Goal: Task Accomplishment & Management: Use online tool/utility

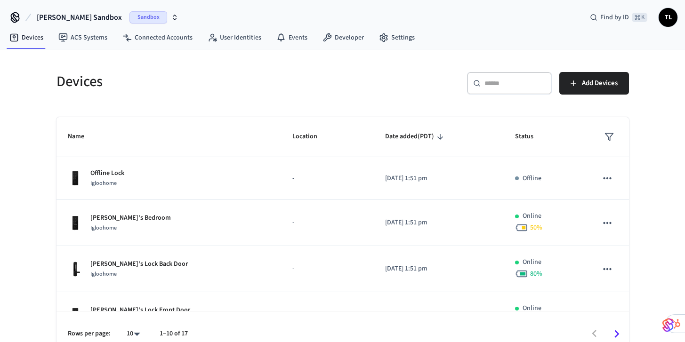
click at [76, 17] on span "[PERSON_NAME] Sandbox" at bounding box center [79, 17] width 85 height 11
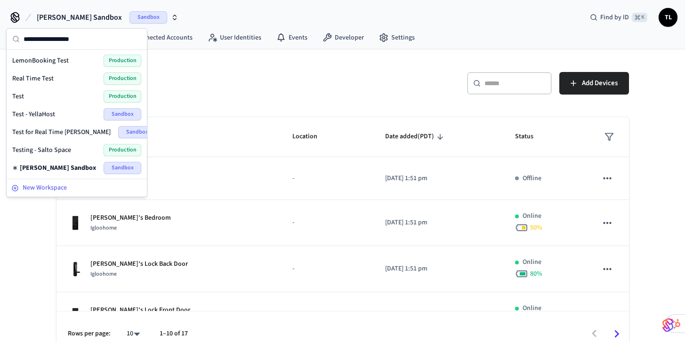
click at [50, 190] on span "New Workspace" at bounding box center [45, 188] width 44 height 10
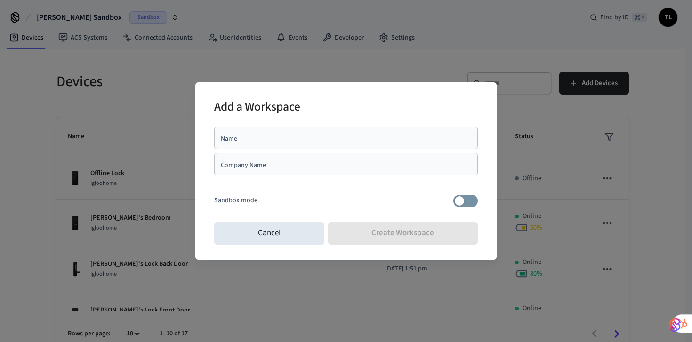
click at [397, 143] on div "Name" at bounding box center [346, 138] width 264 height 23
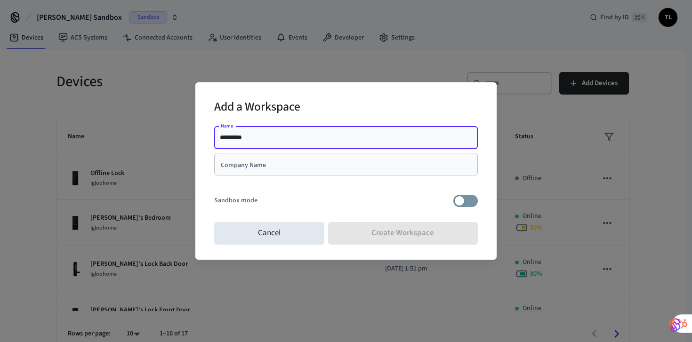
type input "*********"
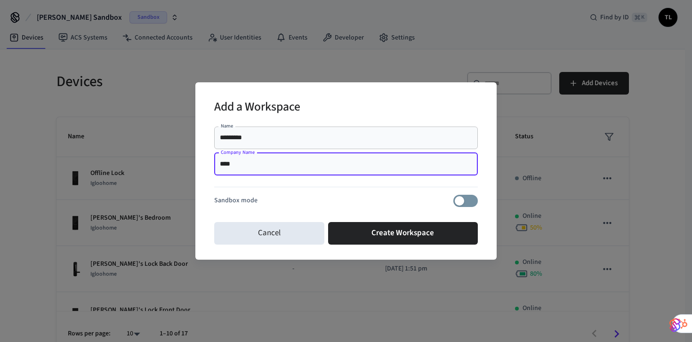
type input "****"
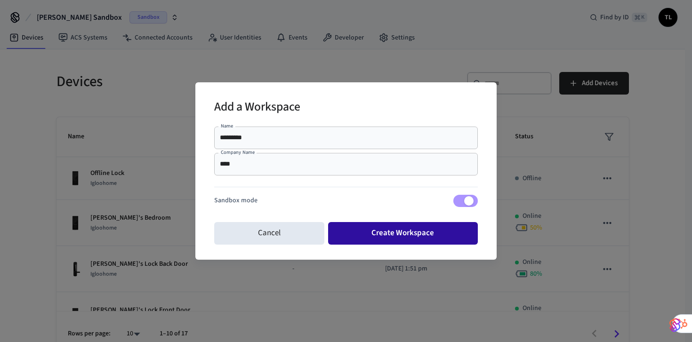
click at [381, 235] on button "Create Workspace" at bounding box center [403, 233] width 150 height 23
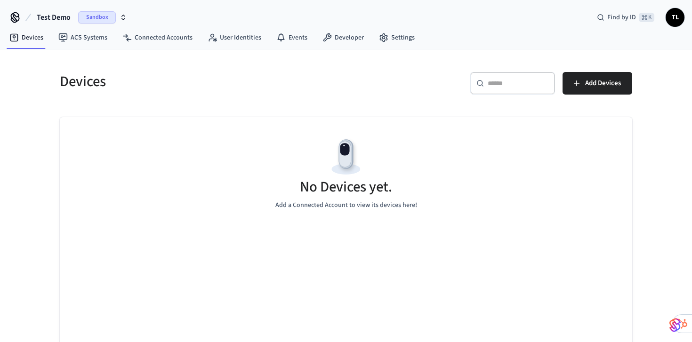
click at [84, 22] on span "Sandbox" at bounding box center [97, 17] width 38 height 12
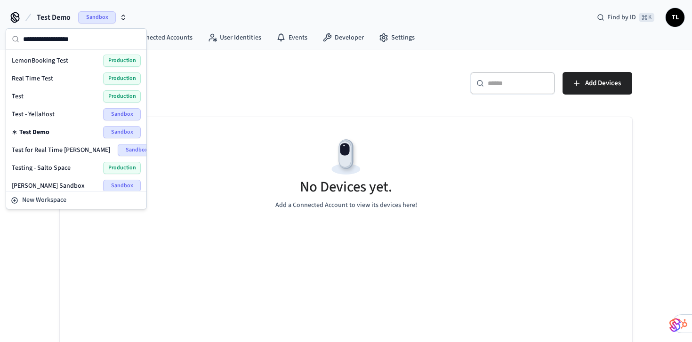
click at [80, 96] on div "Test Production" at bounding box center [76, 96] width 129 height 12
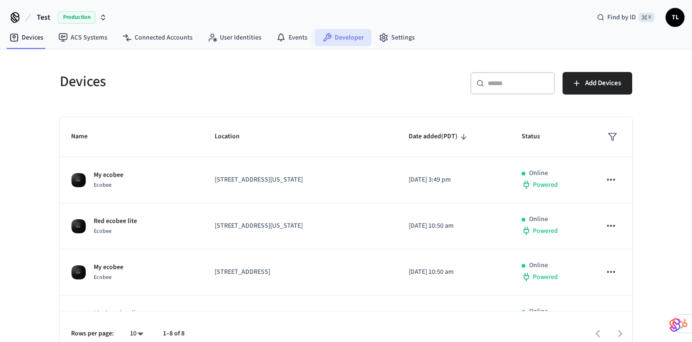
click at [347, 38] on link "Developer" at bounding box center [343, 37] width 56 height 17
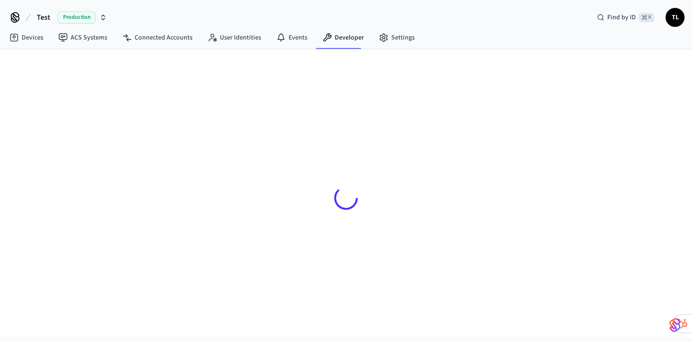
click at [73, 18] on span "Production" at bounding box center [77, 17] width 38 height 12
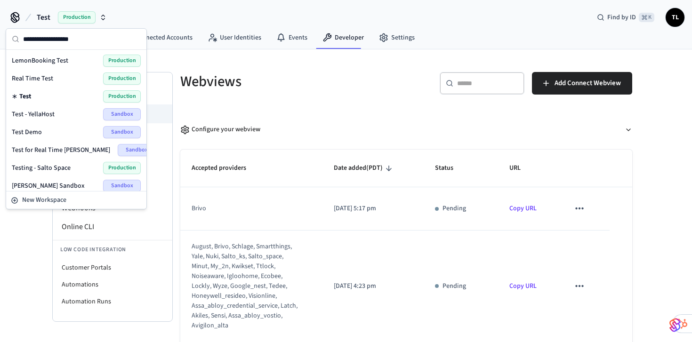
scroll to position [6, 0]
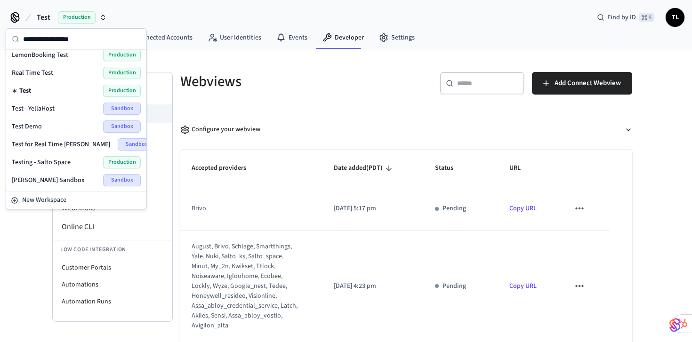
click at [61, 125] on div "Test Demo Sandbox" at bounding box center [76, 127] width 129 height 12
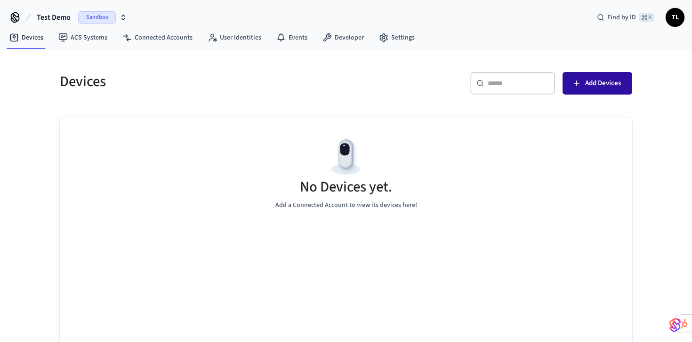
click at [589, 82] on span "Add Devices" at bounding box center [603, 83] width 36 height 12
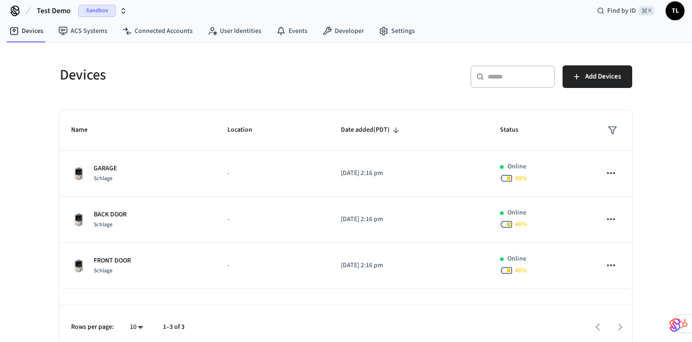
scroll to position [8, 0]
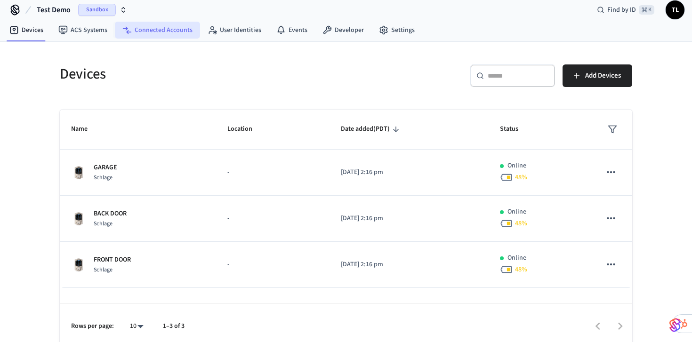
click at [161, 37] on link "Connected Accounts" at bounding box center [157, 30] width 85 height 17
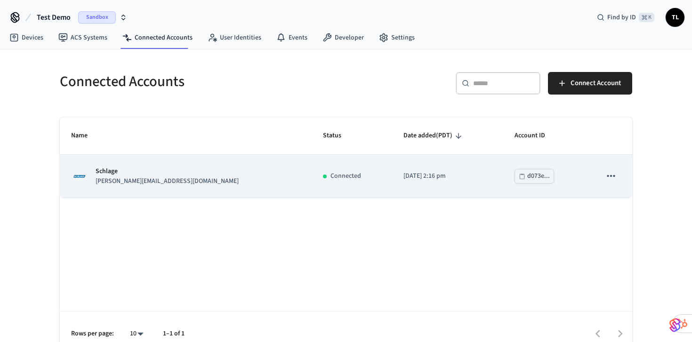
click at [179, 178] on div "Schlage [PERSON_NAME][EMAIL_ADDRESS][DOMAIN_NAME]" at bounding box center [185, 177] width 229 height 20
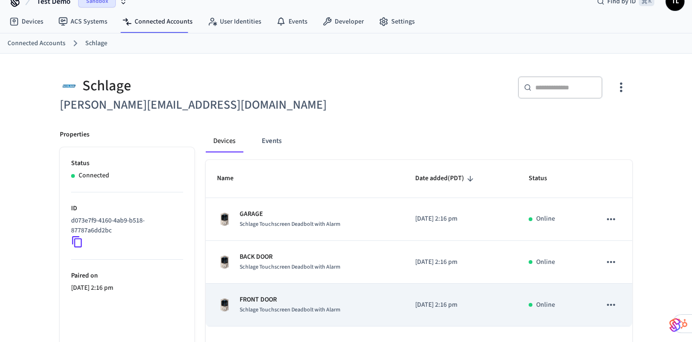
scroll to position [7, 0]
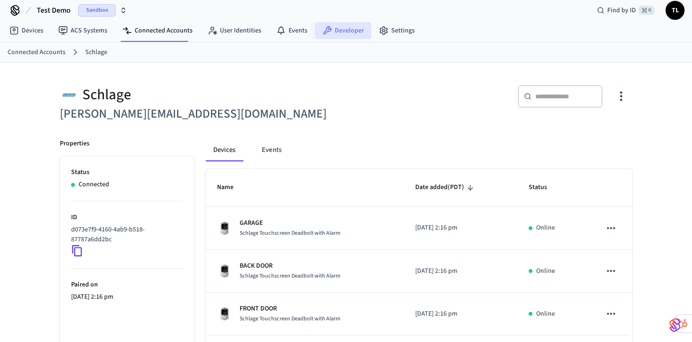
click at [348, 32] on link "Developer" at bounding box center [343, 30] width 56 height 17
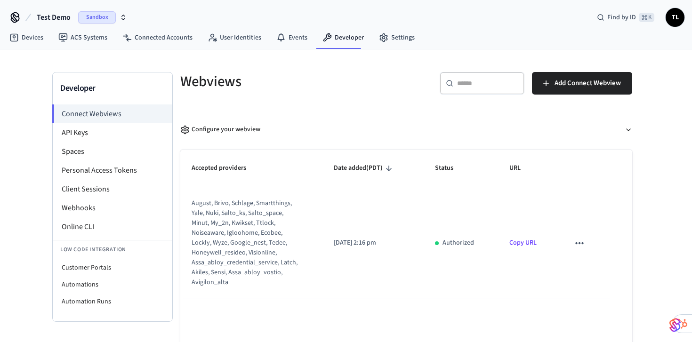
click at [99, 19] on span "Sandbox" at bounding box center [97, 17] width 38 height 12
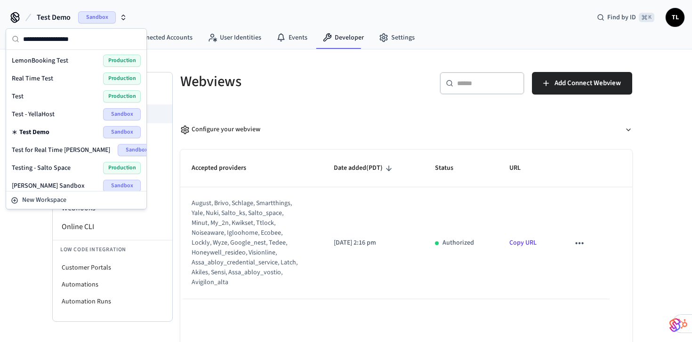
click at [70, 92] on div "Test Production" at bounding box center [76, 96] width 129 height 12
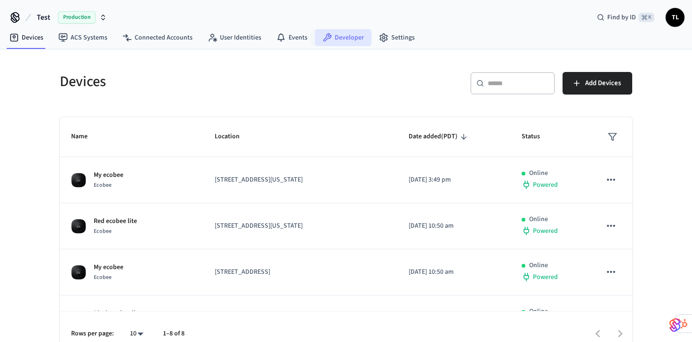
click at [340, 33] on link "Developer" at bounding box center [343, 37] width 56 height 17
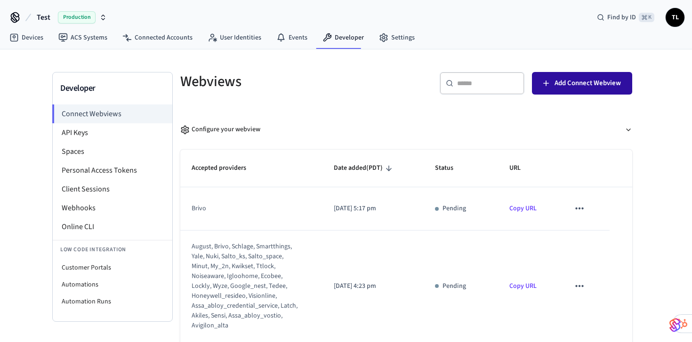
click at [582, 81] on span "Add Connect Webview" at bounding box center [588, 83] width 66 height 12
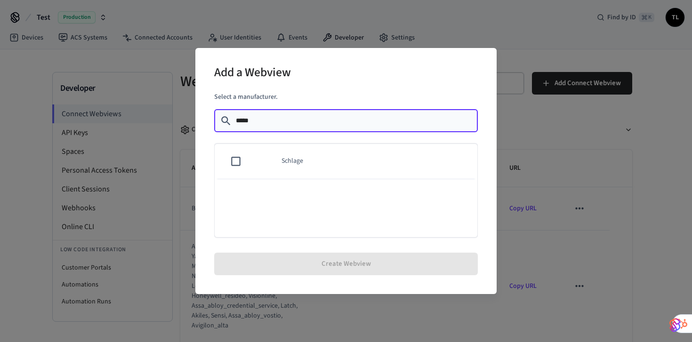
type input "*****"
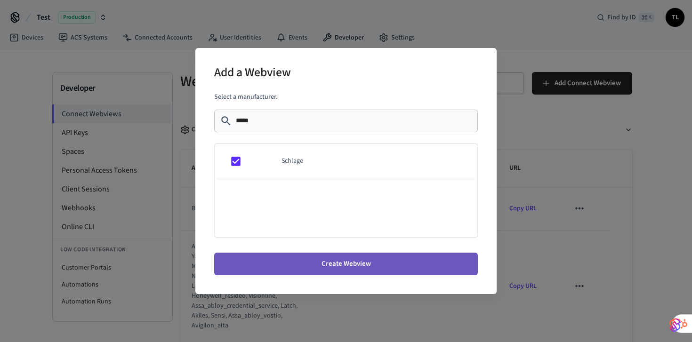
click at [341, 264] on button "Create Webview" at bounding box center [346, 264] width 264 height 23
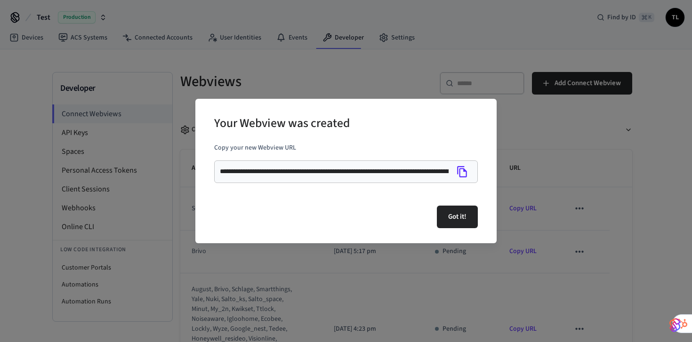
click at [463, 172] on icon "Copy" at bounding box center [462, 172] width 12 height 12
click at [463, 210] on button "Got it!" at bounding box center [457, 217] width 41 height 23
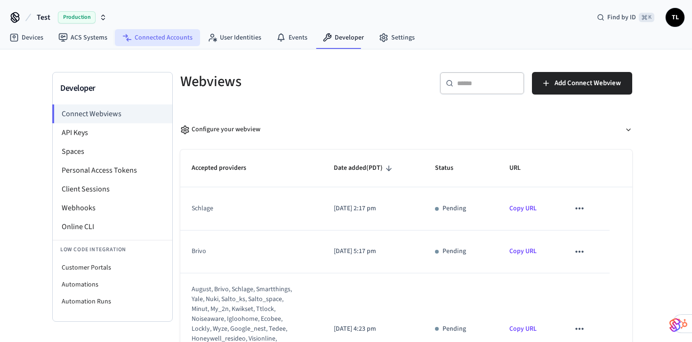
click at [176, 37] on link "Connected Accounts" at bounding box center [157, 37] width 85 height 17
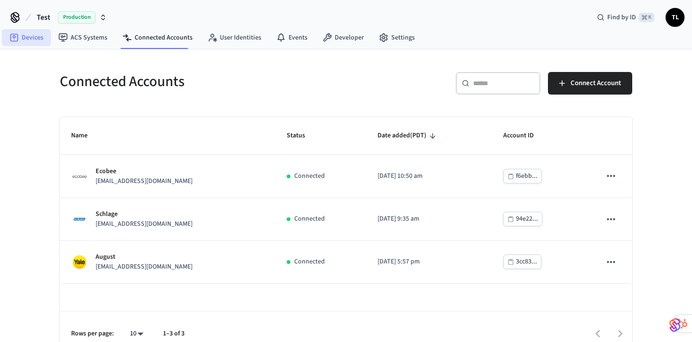
click at [38, 40] on link "Devices" at bounding box center [26, 37] width 49 height 17
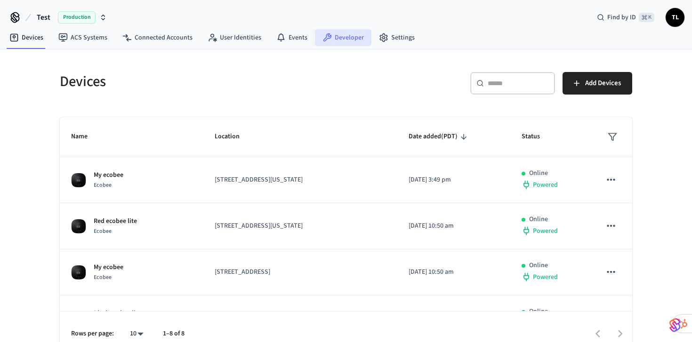
click at [338, 37] on link "Developer" at bounding box center [343, 37] width 56 height 17
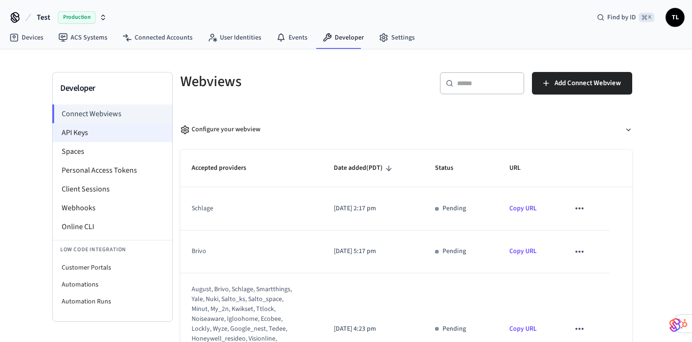
click at [104, 129] on li "API Keys" at bounding box center [113, 132] width 120 height 19
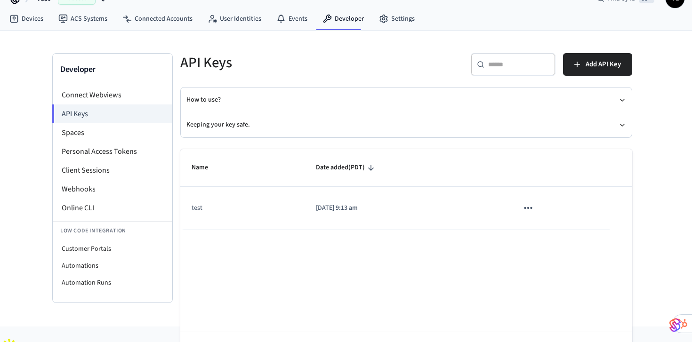
scroll to position [19, 0]
click at [27, 22] on link "Devices" at bounding box center [26, 18] width 49 height 17
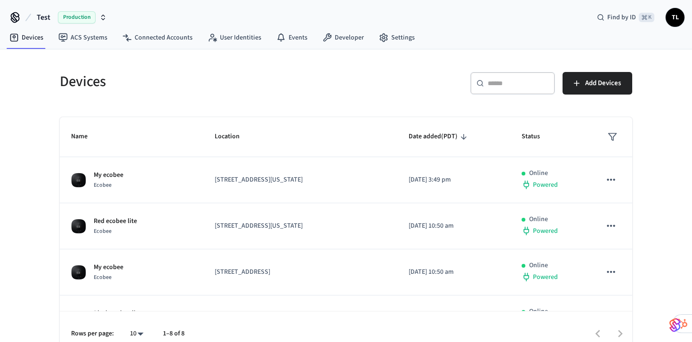
scroll to position [10, 0]
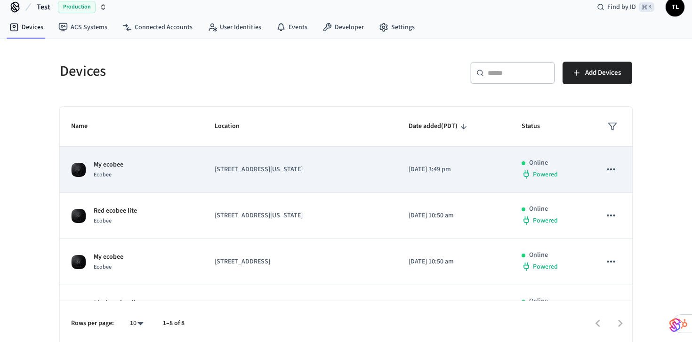
click at [249, 168] on p "[STREET_ADDRESS][US_STATE]" at bounding box center [300, 170] width 171 height 10
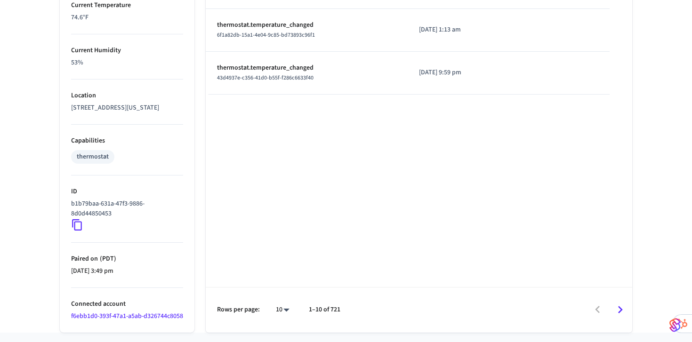
scroll to position [542, 0]
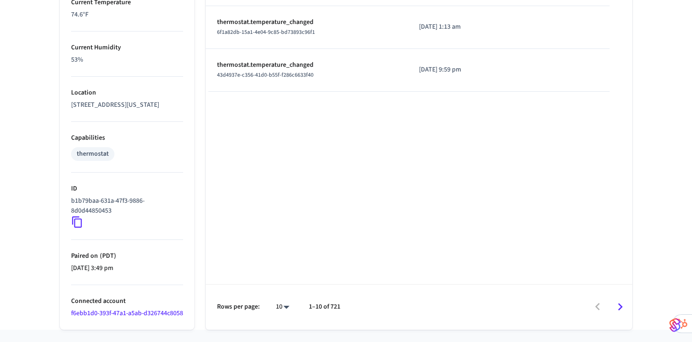
click at [105, 216] on p "b1b79baa-631a-47f3-9886-8d0d44850453" at bounding box center [125, 206] width 108 height 20
click at [85, 194] on p "ID" at bounding box center [127, 189] width 112 height 10
